Goal: Check status: Check status

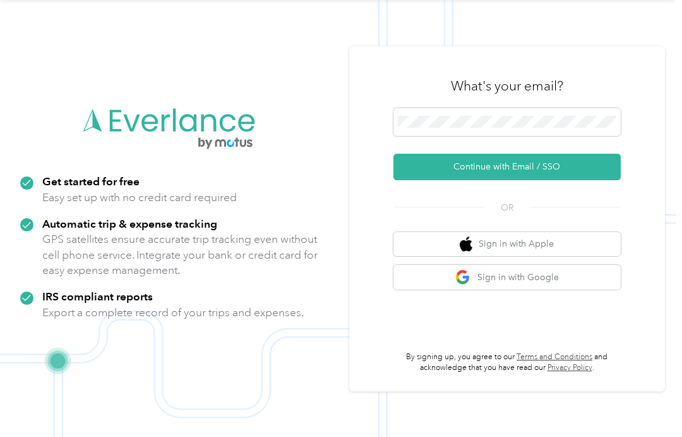
scroll to position [40, 0]
click at [526, 166] on button "Continue with Email / SSO" at bounding box center [507, 167] width 227 height 27
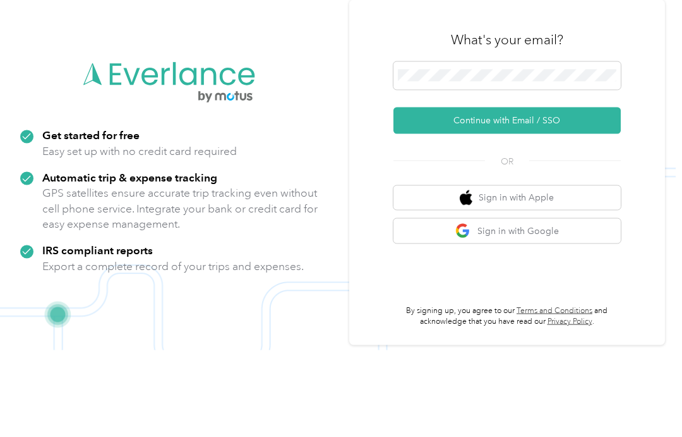
scroll to position [13, 0]
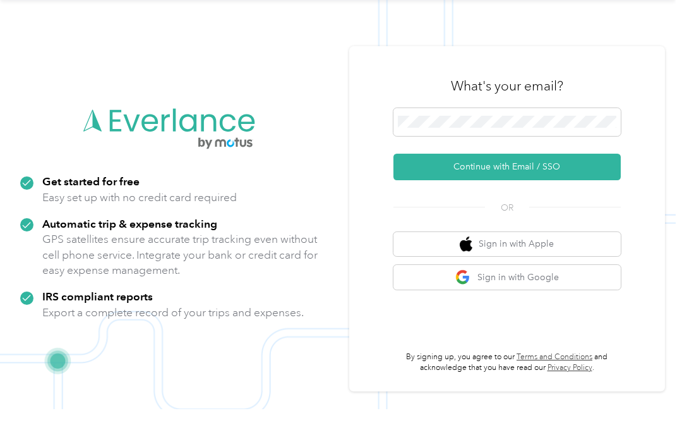
click at [531, 181] on button "Continue with Email / SSO" at bounding box center [507, 194] width 227 height 27
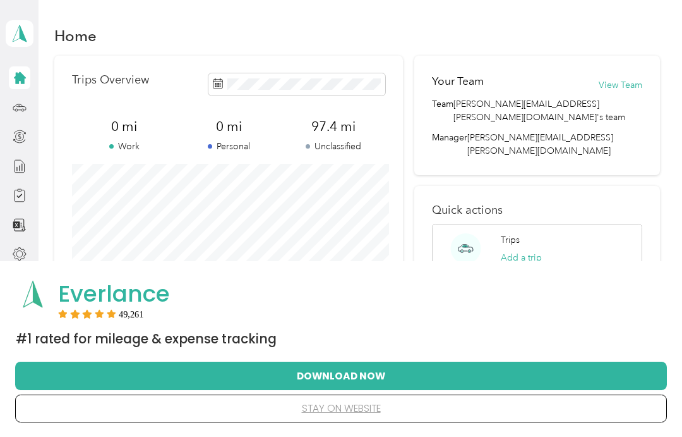
click at [337, 148] on p "Unclassified" at bounding box center [333, 146] width 105 height 13
click at [331, 135] on span "97.4 mi" at bounding box center [333, 127] width 105 height 18
click at [352, 150] on p "Unclassified" at bounding box center [333, 146] width 105 height 13
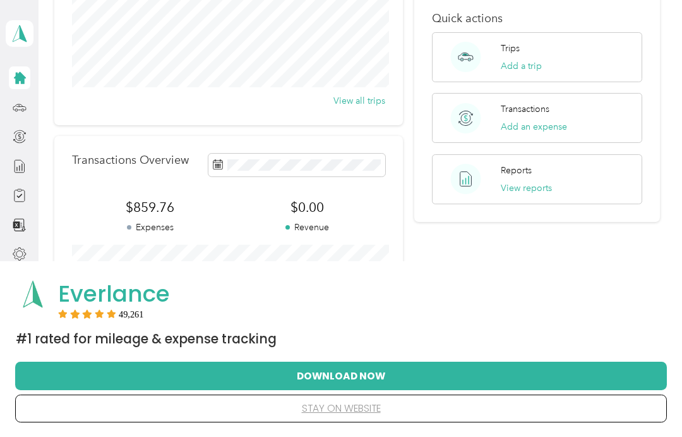
scroll to position [198, 0]
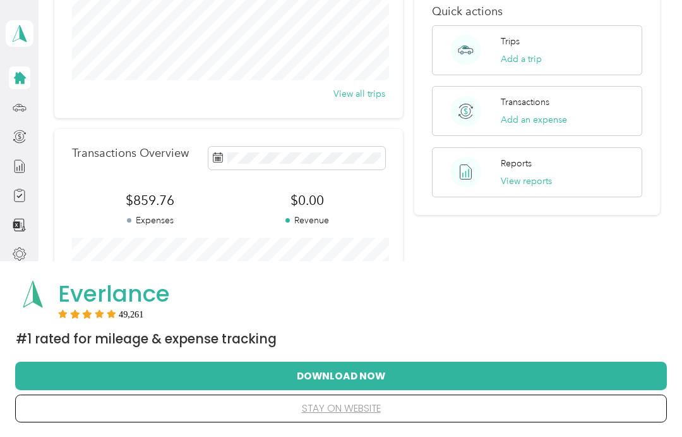
click at [518, 174] on button "View reports" at bounding box center [526, 180] width 51 height 13
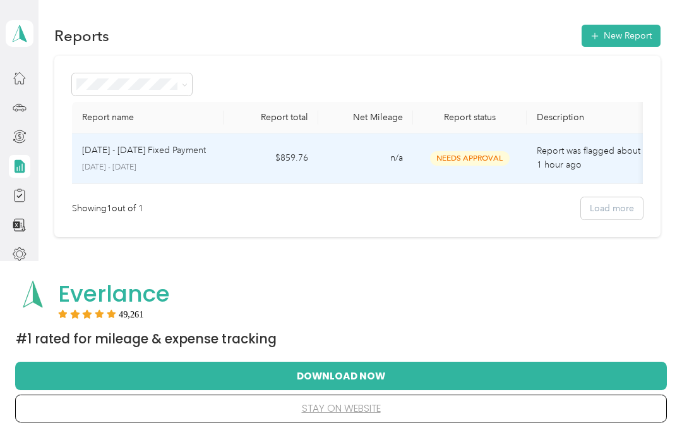
click at [466, 171] on td "Needs Approval" at bounding box center [470, 158] width 114 height 51
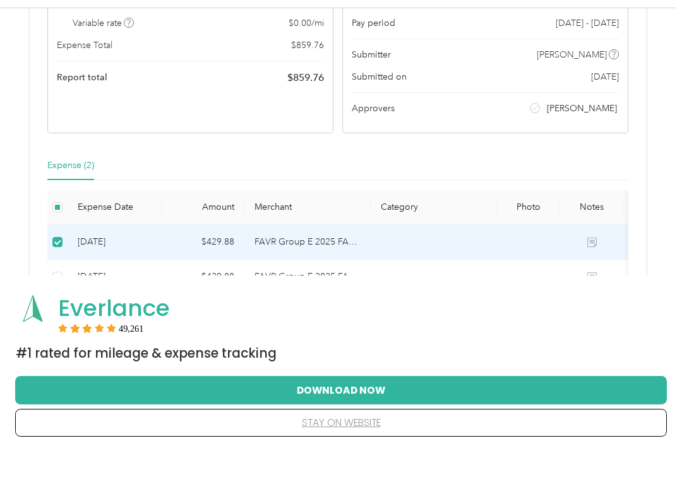
scroll to position [154, 0]
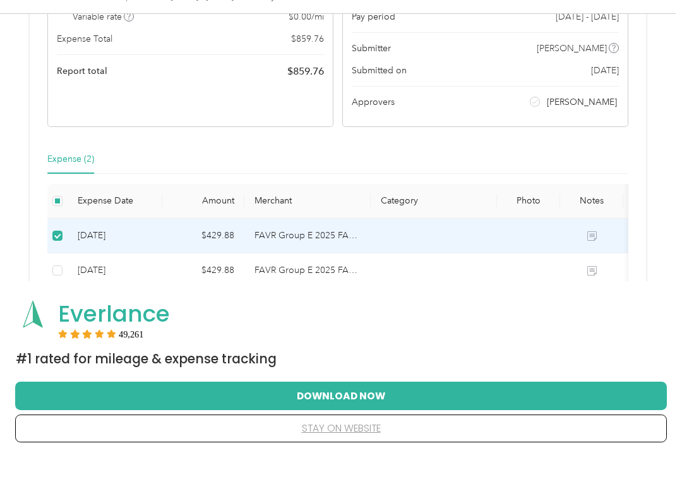
click at [588, 243] on td at bounding box center [591, 258] width 63 height 35
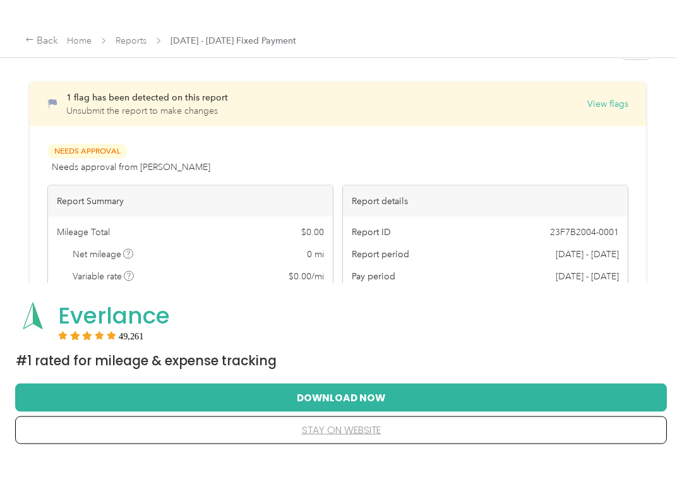
scroll to position [0, 0]
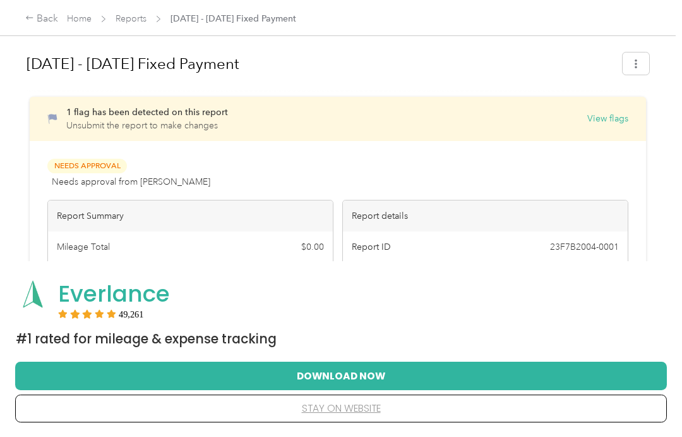
click at [639, 59] on span "button" at bounding box center [636, 63] width 9 height 11
click at [321, 69] on h1 "[DATE] - [DATE] Fixed Payment" at bounding box center [321, 64] width 588 height 30
click at [158, 13] on div "Home Reports [DATE] - [DATE] Fixed Payment" at bounding box center [181, 18] width 229 height 13
click at [134, 18] on link "Reports" at bounding box center [131, 18] width 31 height 11
